Goal: Information Seeking & Learning: Learn about a topic

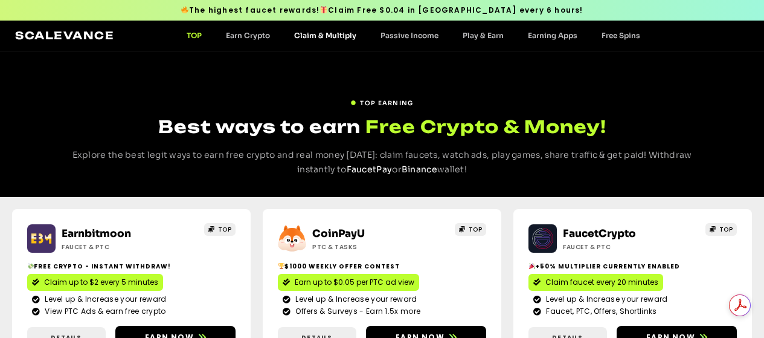
click at [322, 33] on link "Claim & Multiply" at bounding box center [325, 35] width 86 height 9
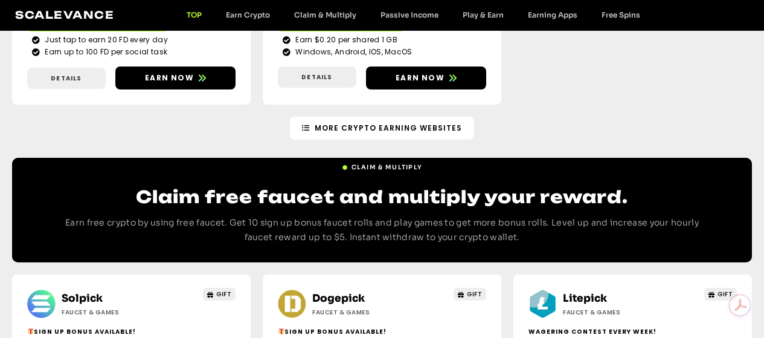
scroll to position [786, 0]
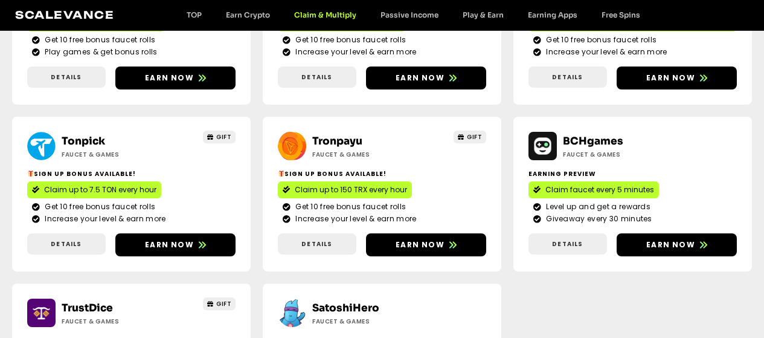
scroll to position [891, 0]
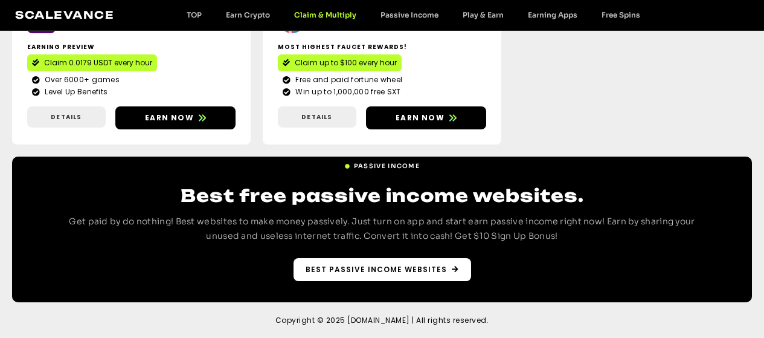
click at [413, 273] on span "Best Passive Income websites" at bounding box center [376, 269] width 141 height 11
click at [413, 271] on span "Best Passive Income websites" at bounding box center [376, 269] width 141 height 11
click at [414, 271] on span "Best Passive Income websites" at bounding box center [376, 269] width 141 height 11
